Goal: Find specific page/section: Find specific page/section

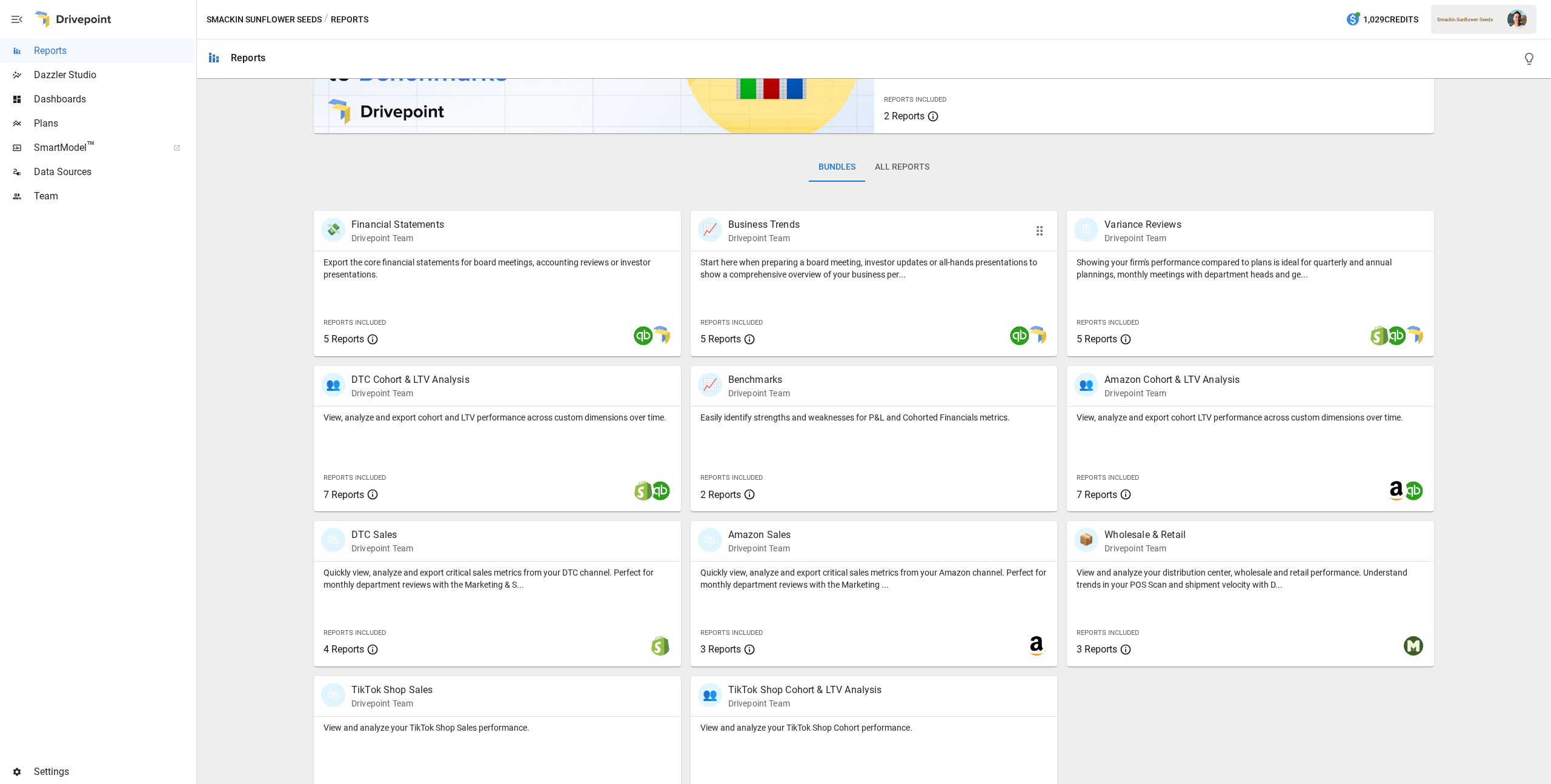
scroll to position [155, 0]
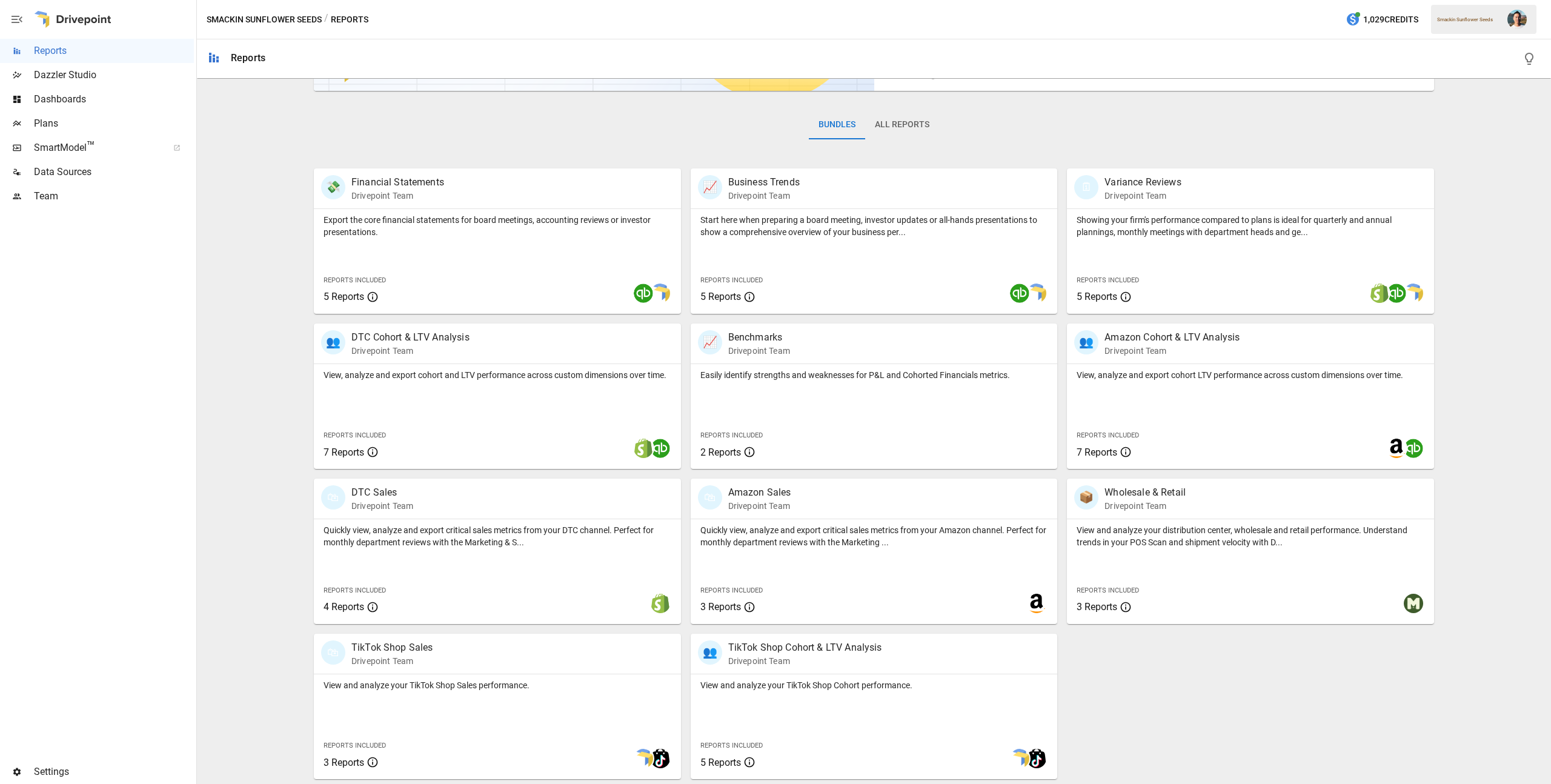
click at [909, 126] on button "All Reports" at bounding box center [902, 124] width 74 height 29
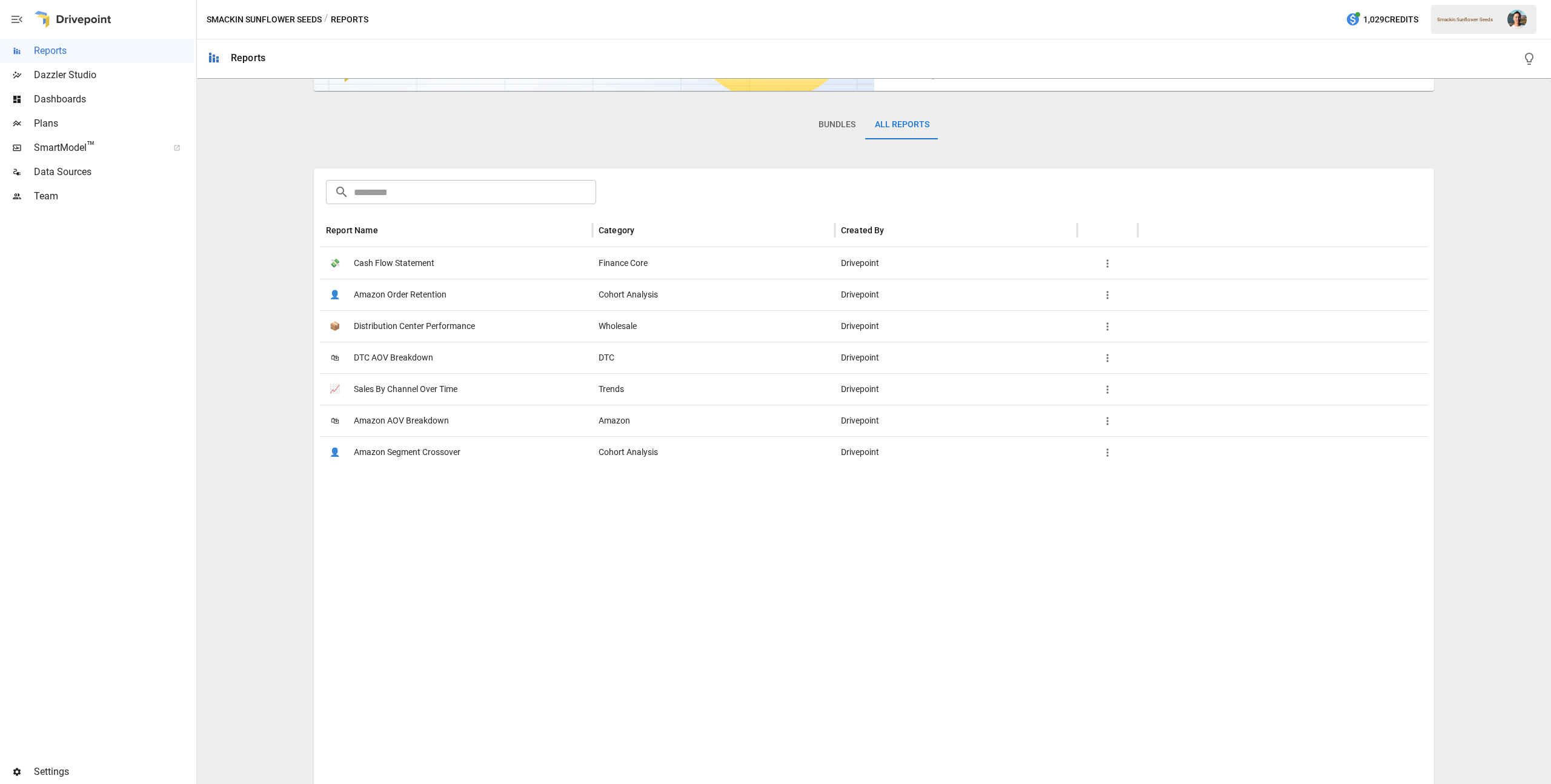
scroll to position [0, 0]
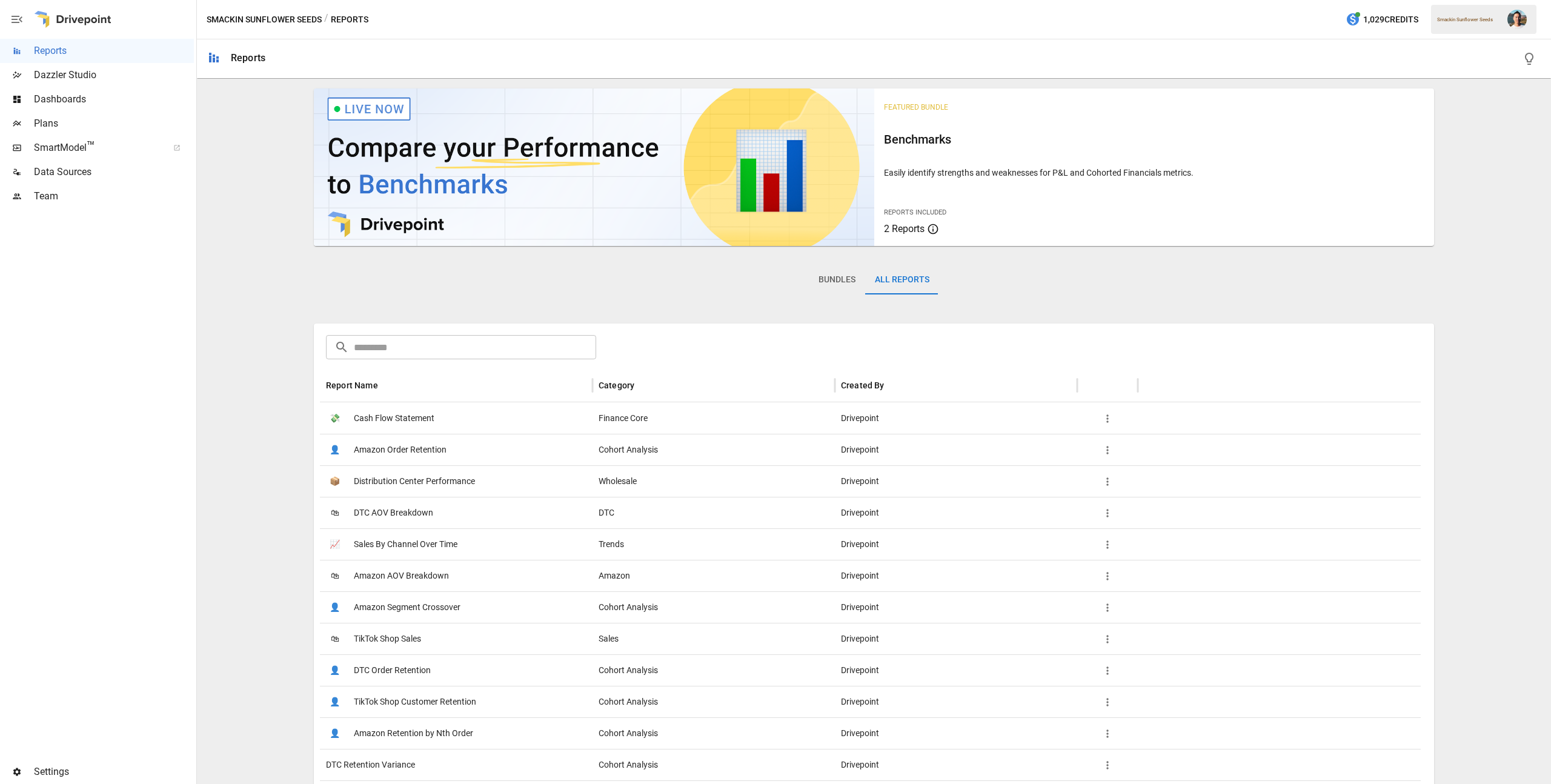
click at [492, 349] on input "text" at bounding box center [475, 347] width 242 height 25
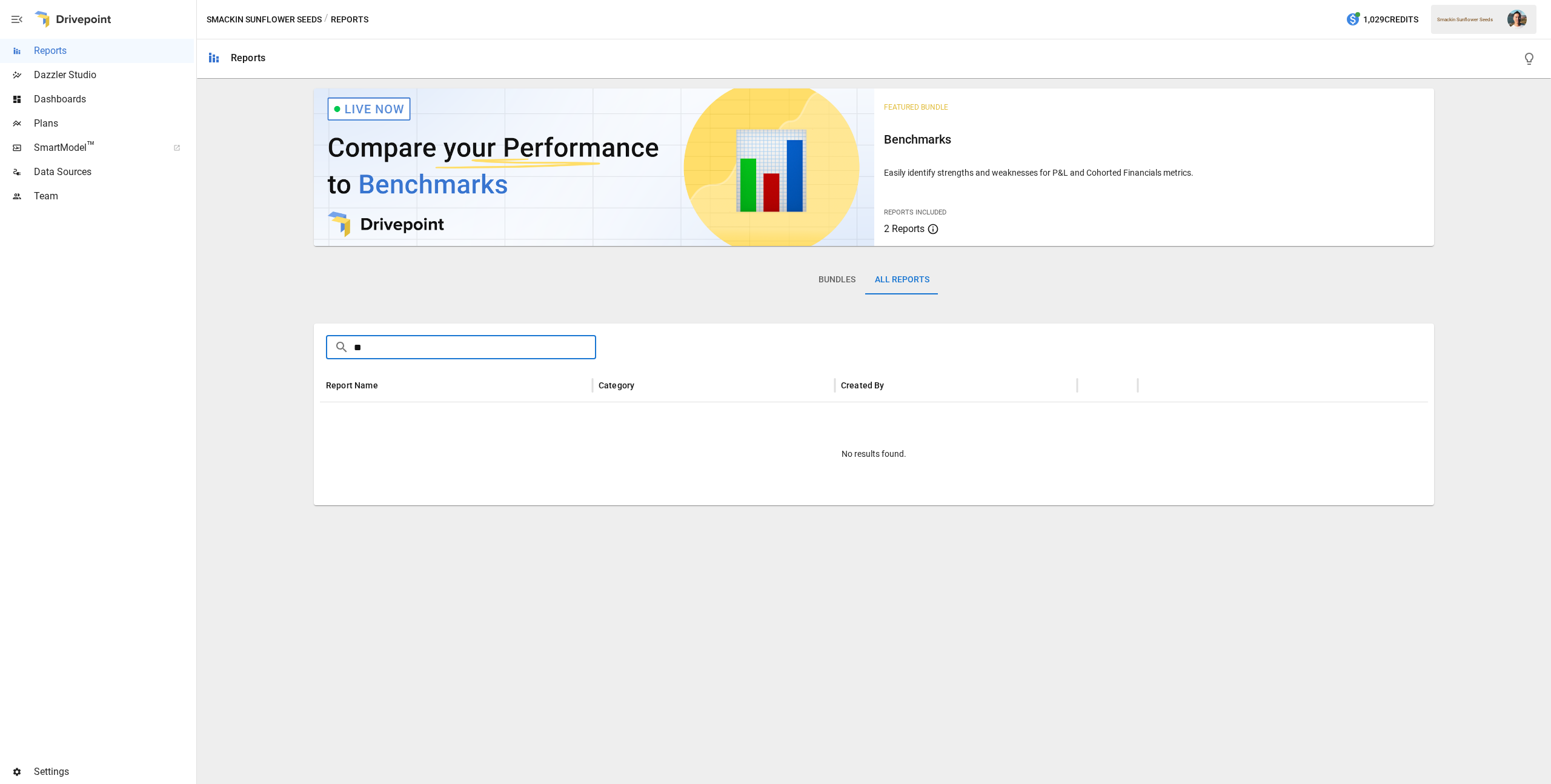
type input "*"
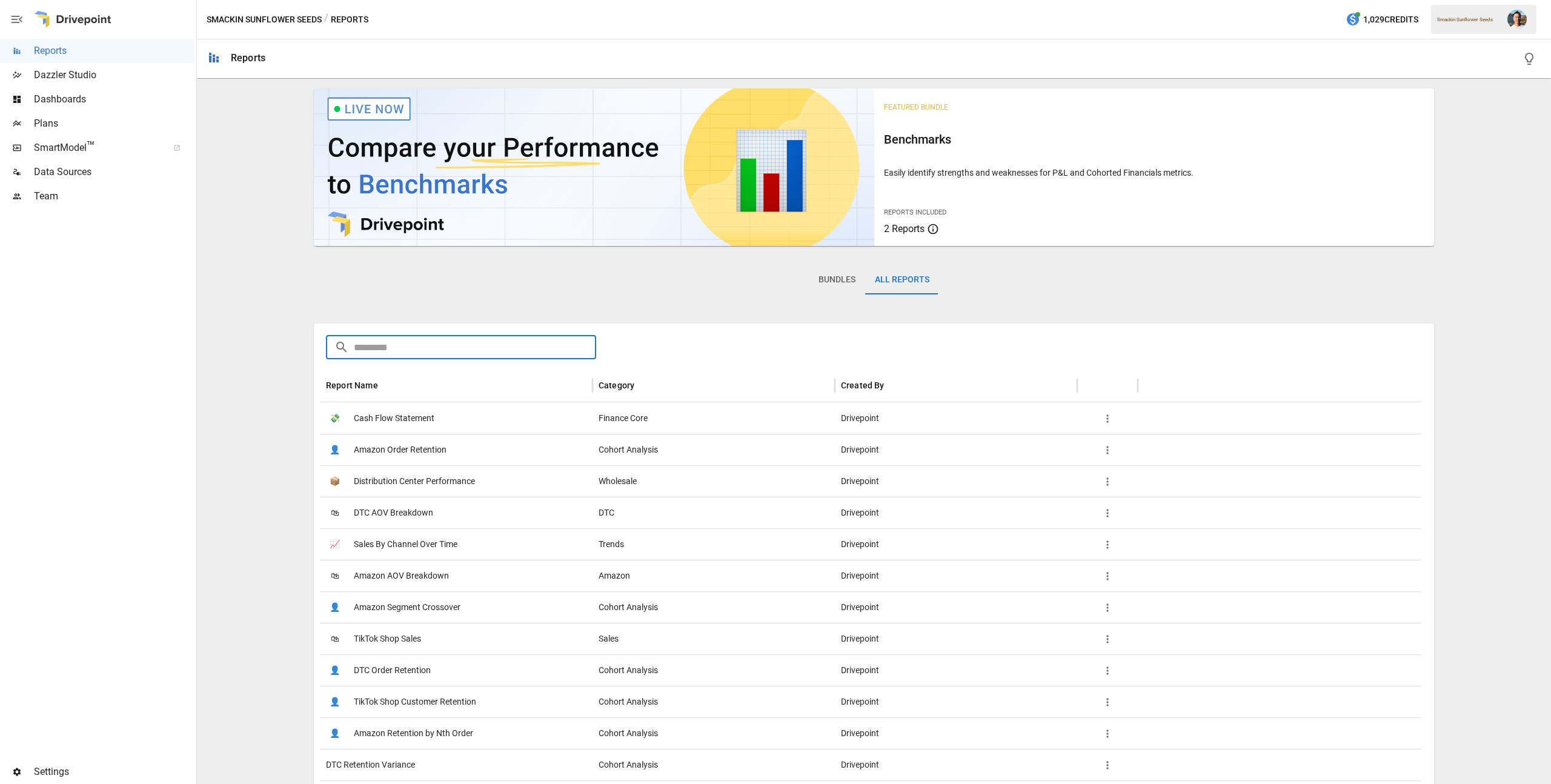
click at [112, 79] on span "Dazzler Studio" at bounding box center [114, 75] width 160 height 14
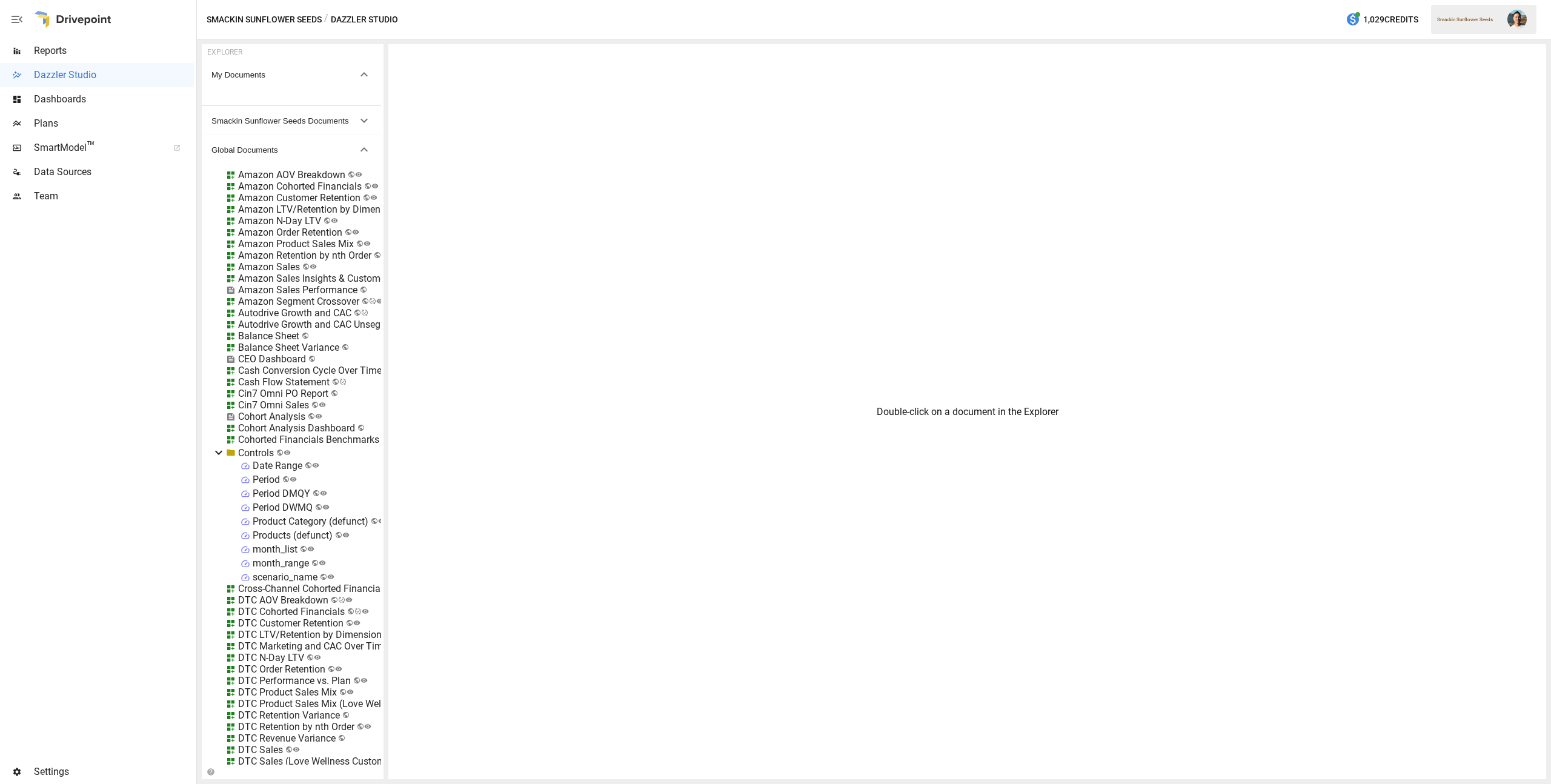
click at [75, 55] on span "Reports" at bounding box center [114, 50] width 160 height 14
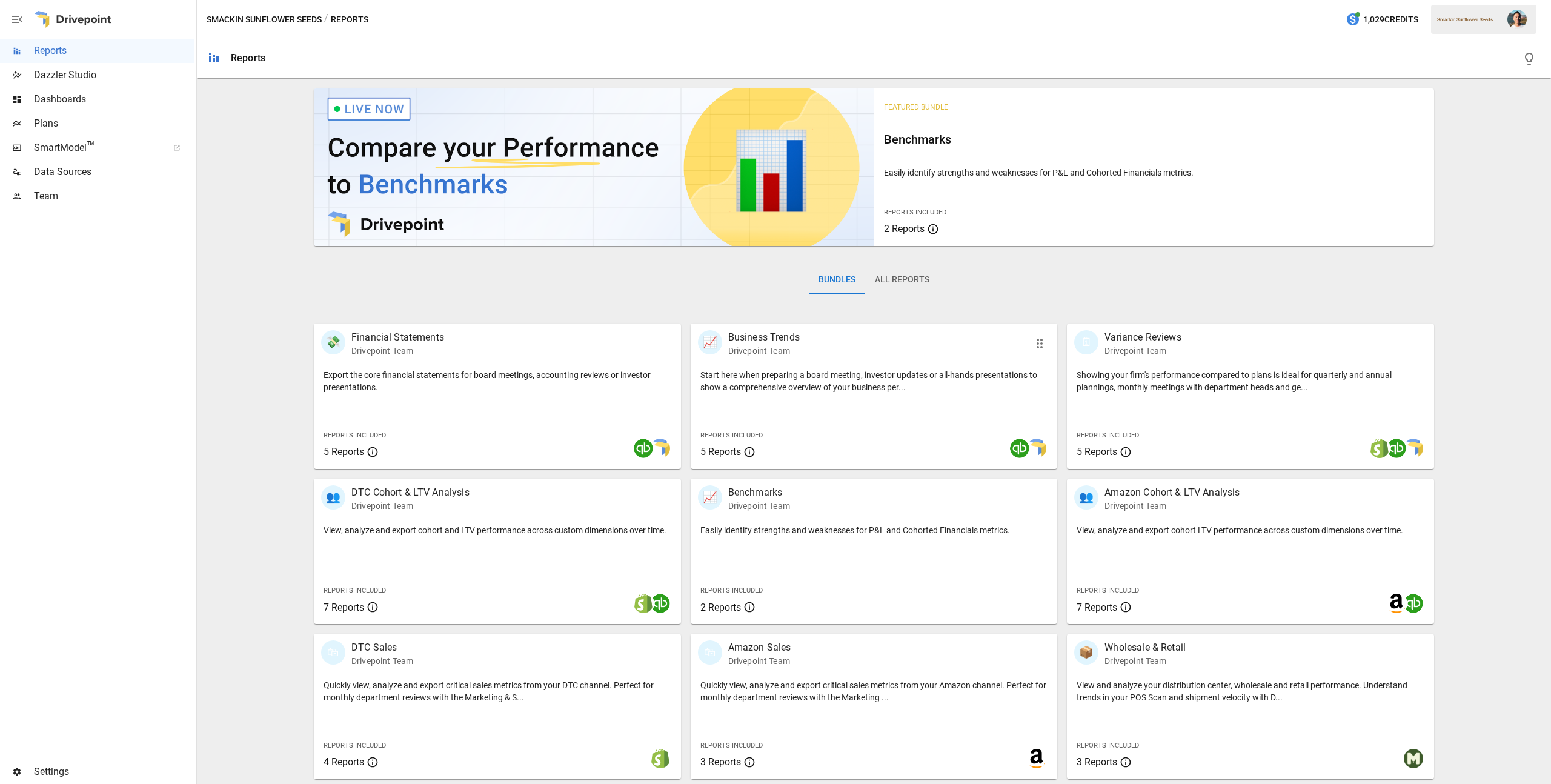
scroll to position [155, 0]
